Goal: Navigation & Orientation: Find specific page/section

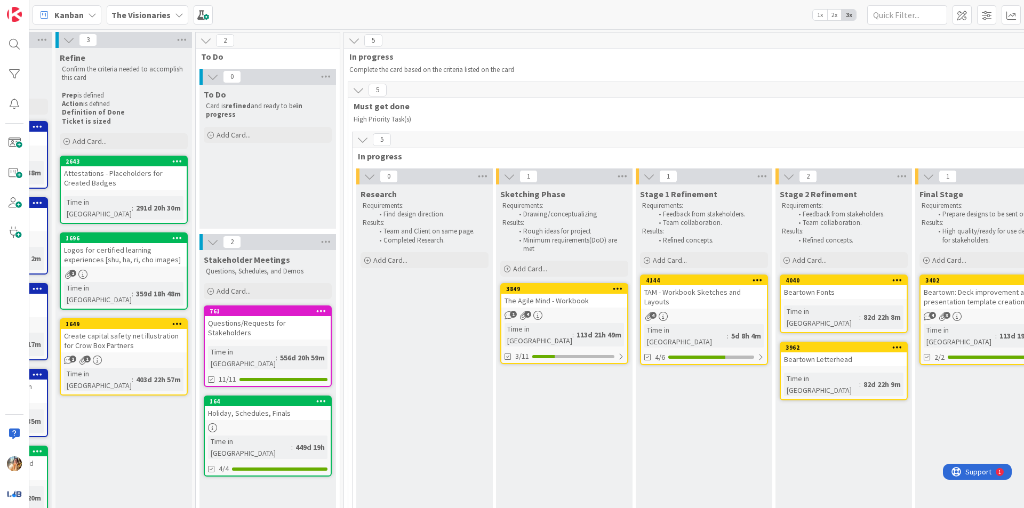
scroll to position [0, 222]
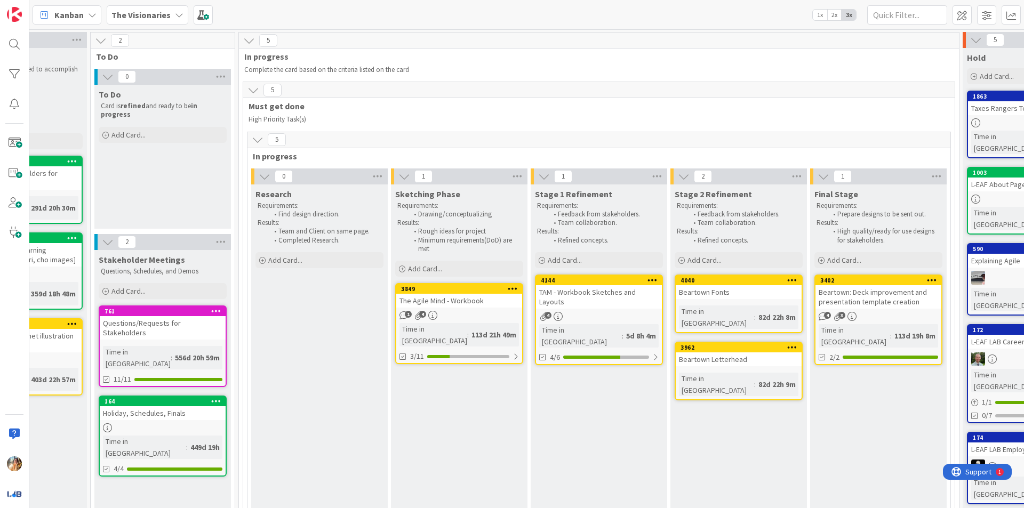
click at [609, 303] on div "TAM - Workbook Sketches and Layouts" at bounding box center [599, 296] width 126 height 23
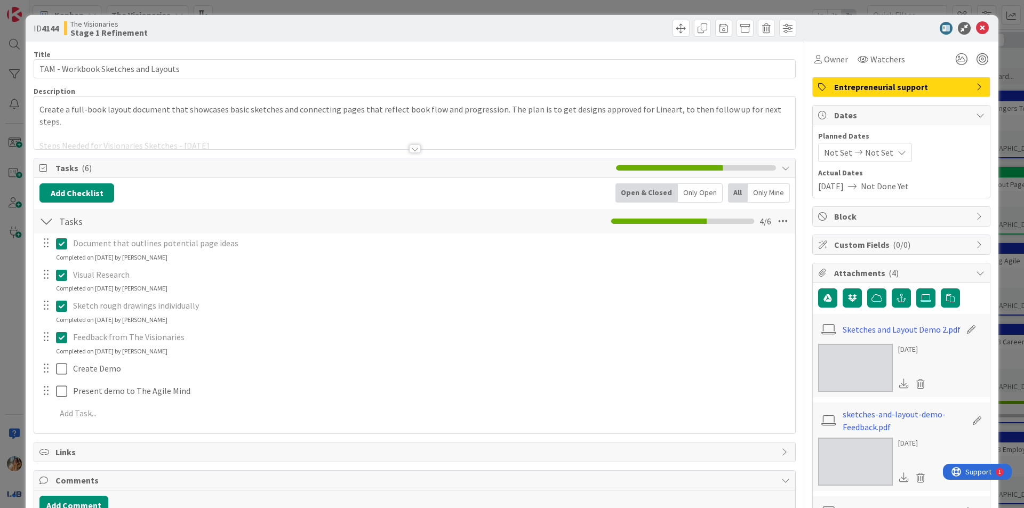
scroll to position [0, 0]
click at [0, 315] on div "ID 4144 The Visionaries Stage 1 Refinement Title 35 / 128 TAM - Workbook Sketch…" at bounding box center [512, 254] width 1024 height 508
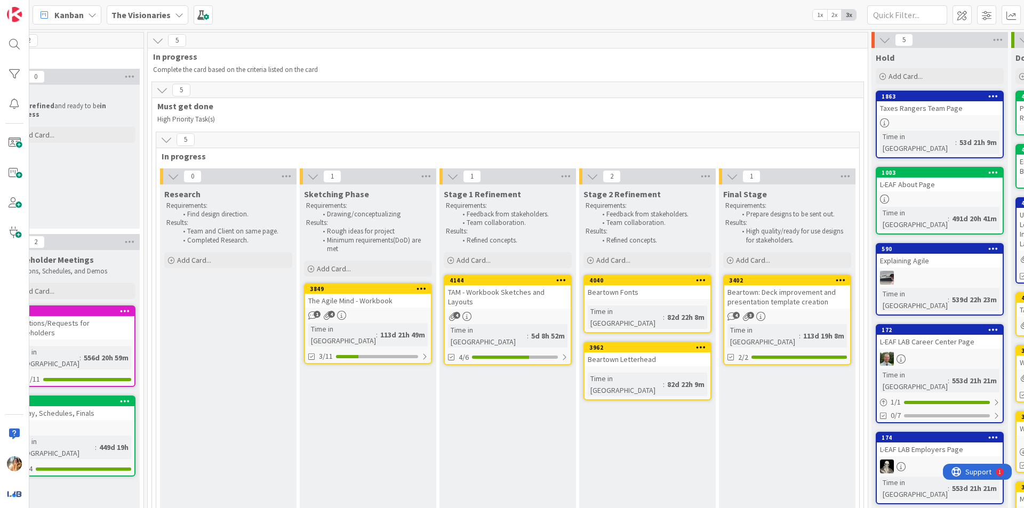
scroll to position [0, 331]
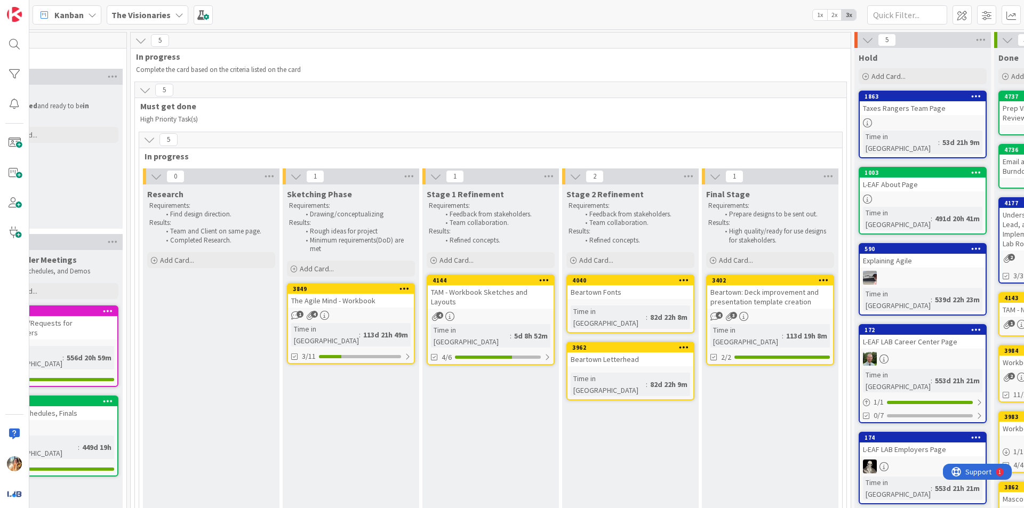
click at [352, 310] on link "3849 The Agile Mind - Workbook 1 4 Time in Column : 113d 21h 49m 3/11" at bounding box center [351, 323] width 128 height 81
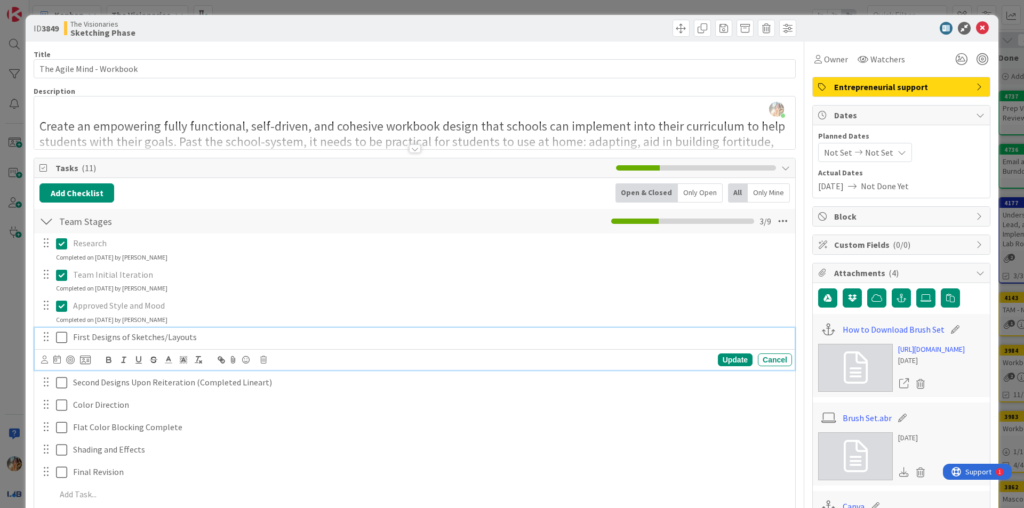
click at [61, 342] on icon at bounding box center [61, 337] width 11 height 13
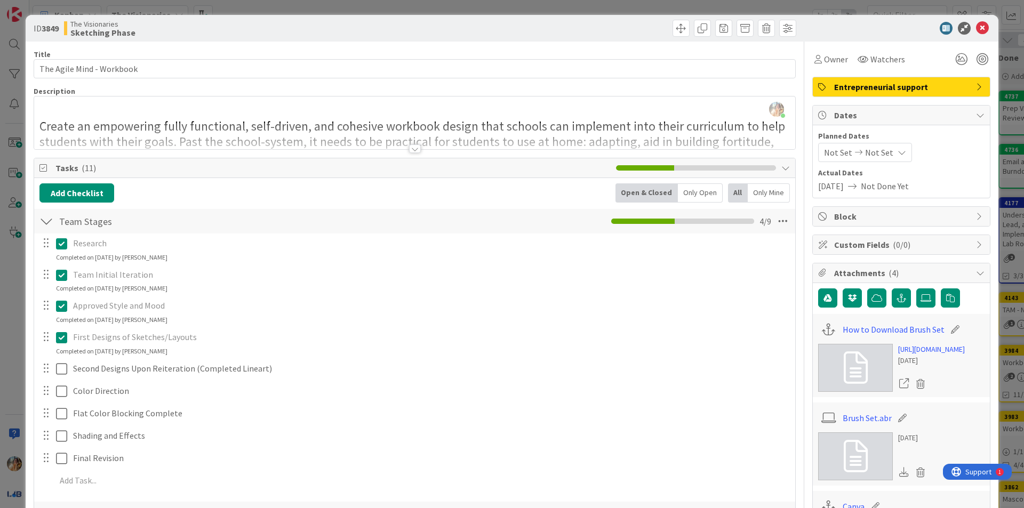
click at [0, 387] on div "ID 3849 The Visionaries Sketching Phase Title 25 / 128 The Agile Mind - Workboo…" at bounding box center [512, 254] width 1024 height 508
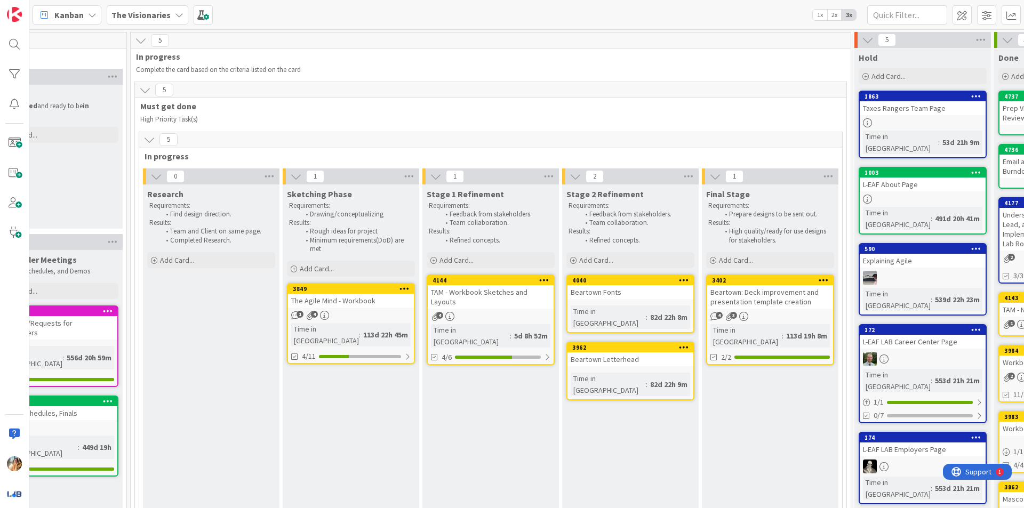
click at [157, 18] on b "The Visionaries" at bounding box center [140, 15] width 59 height 11
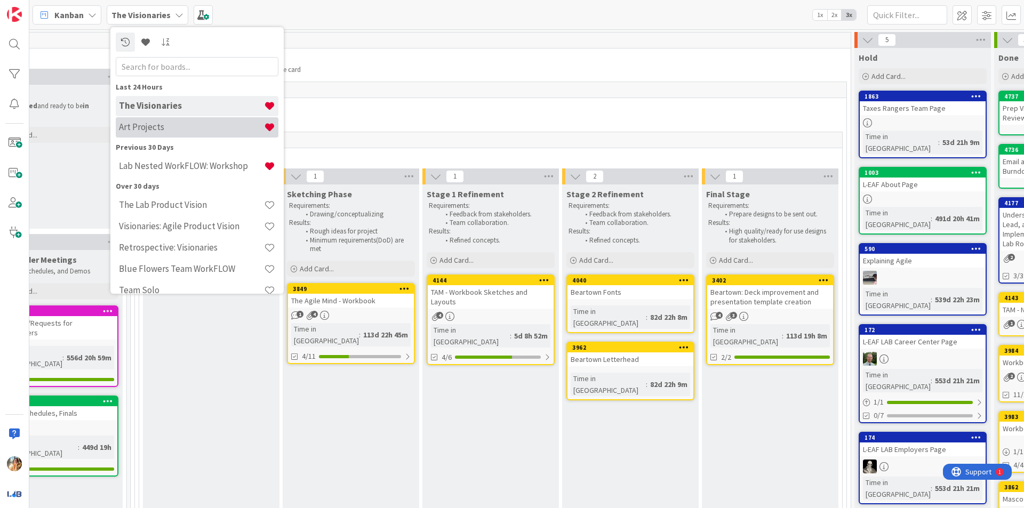
click at [210, 126] on h4 "Art Projects" at bounding box center [191, 127] width 145 height 11
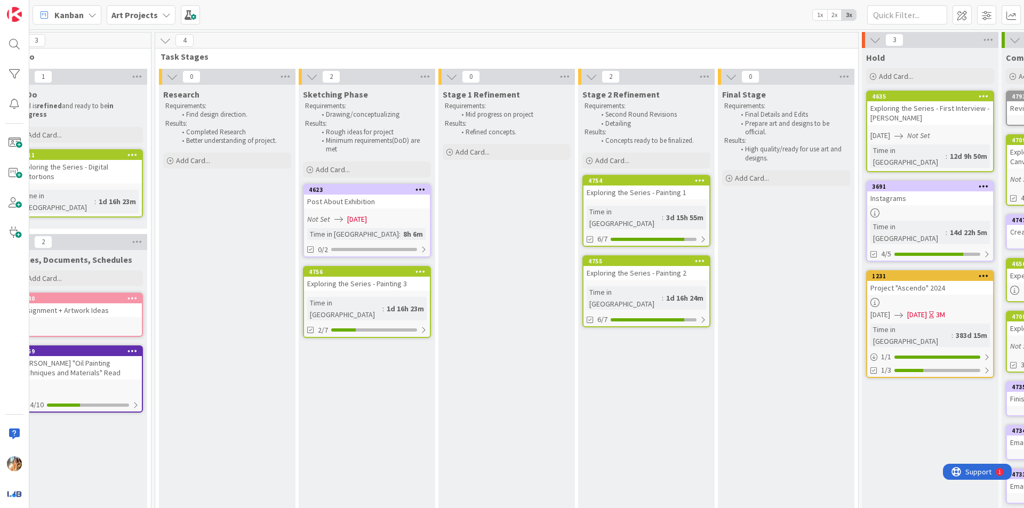
scroll to position [0, 278]
